Goal: Information Seeking & Learning: Learn about a topic

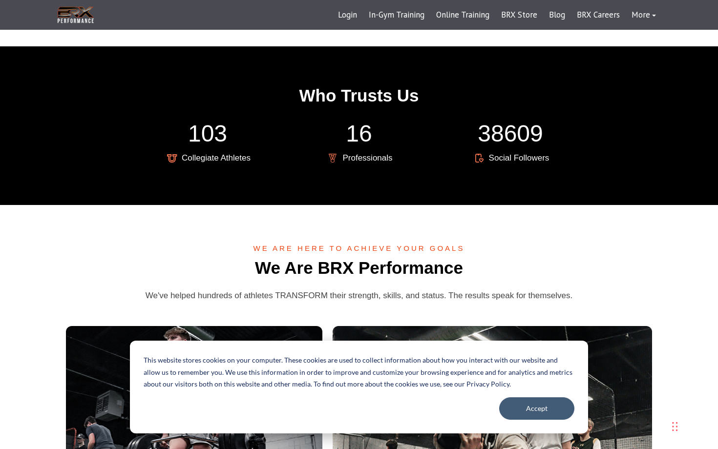
scroll to position [1937, 0]
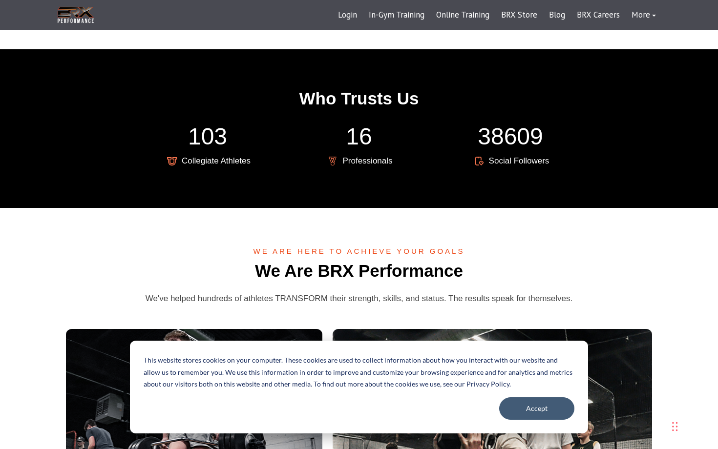
click at [372, 153] on span "Professionals" at bounding box center [367, 161] width 50 height 16
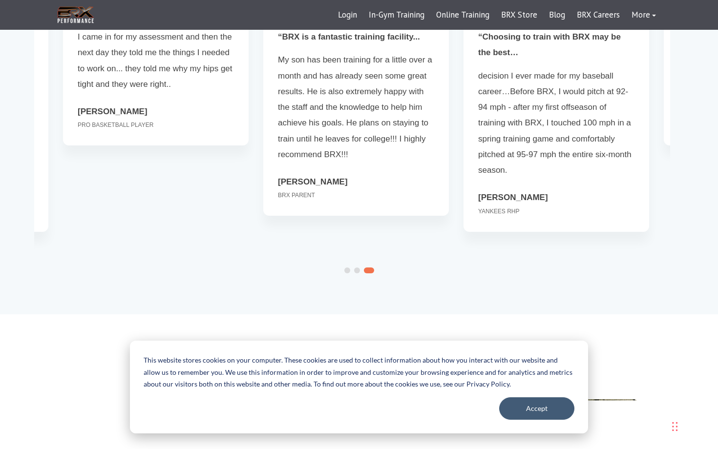
scroll to position [2762, 0]
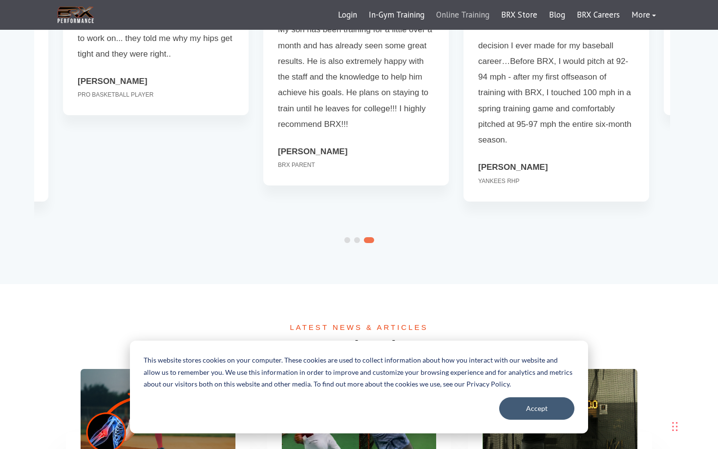
click at [463, 13] on link "Online Training" at bounding box center [462, 14] width 65 height 23
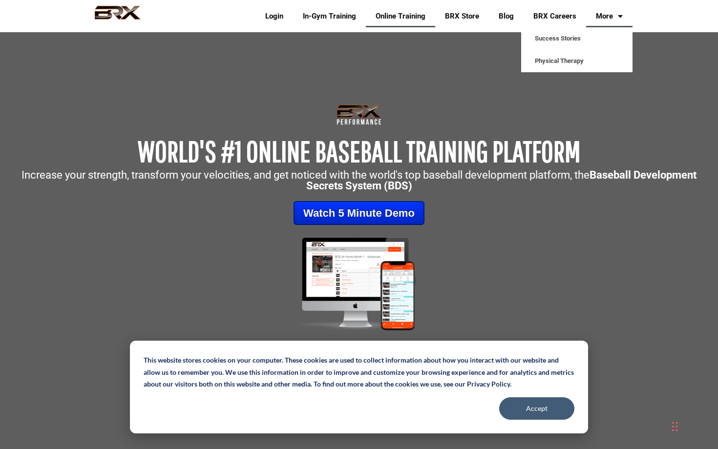
click at [602, 15] on link "More" at bounding box center [609, 16] width 46 height 22
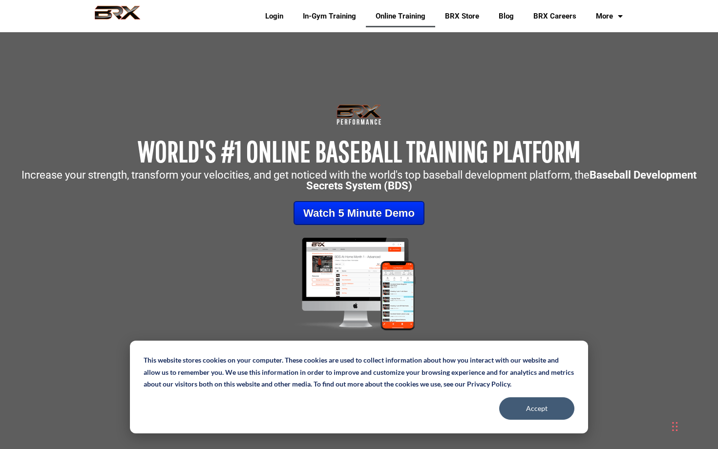
click at [227, 141] on span "WORLD'S #1 ONLINE BASEBALL TRAINING PLATFORM" at bounding box center [359, 151] width 442 height 34
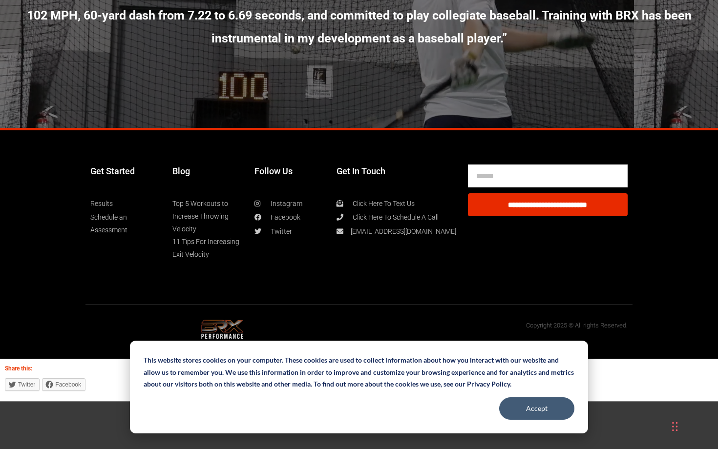
scroll to position [5295, 0]
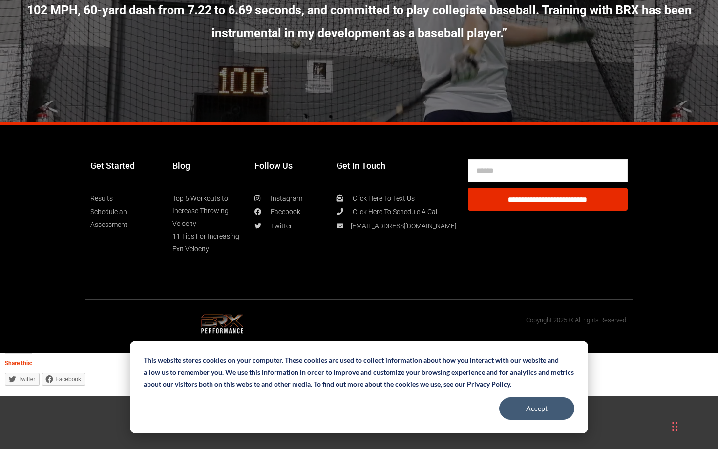
click at [206, 206] on link "Top 5 Workouts to Increase Throwing Velocity" at bounding box center [208, 211] width 72 height 38
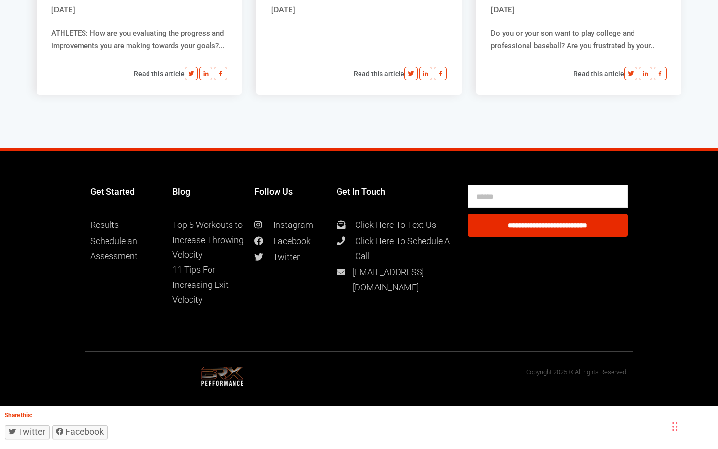
scroll to position [5434, 0]
